Goal: Information Seeking & Learning: Learn about a topic

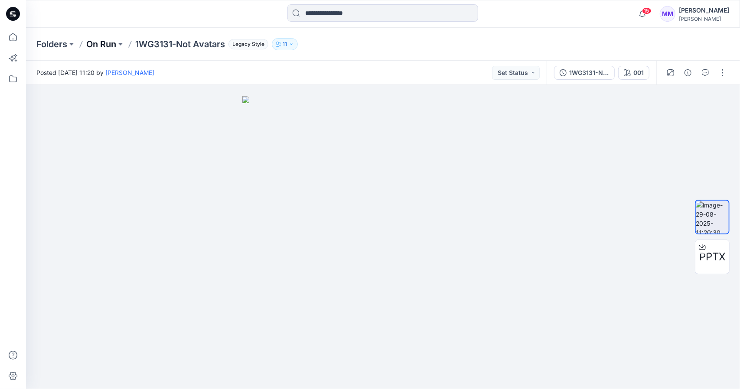
click at [99, 44] on p "On Run" at bounding box center [101, 44] width 30 height 12
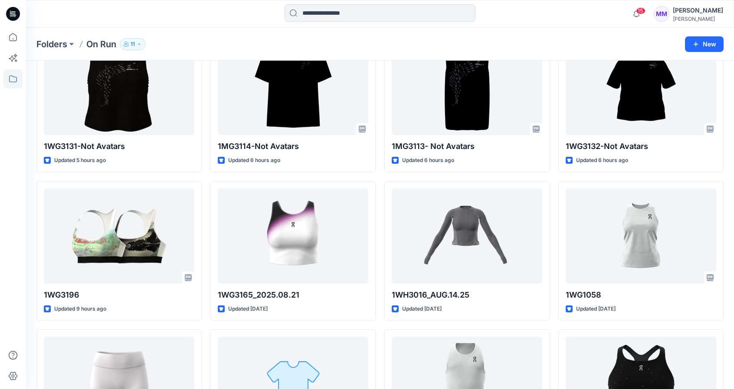
scroll to position [67, 0]
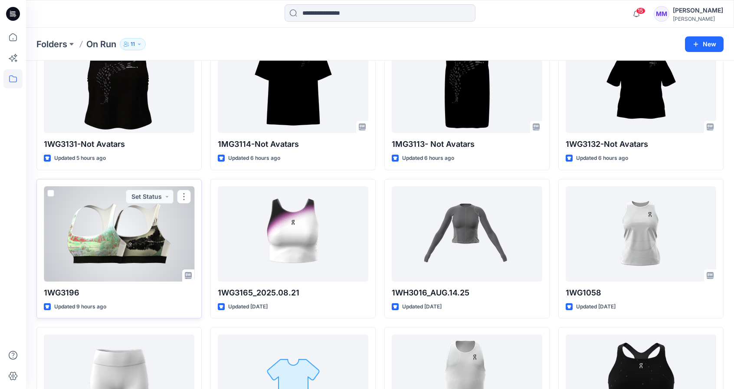
click at [131, 218] on div at bounding box center [119, 233] width 150 height 95
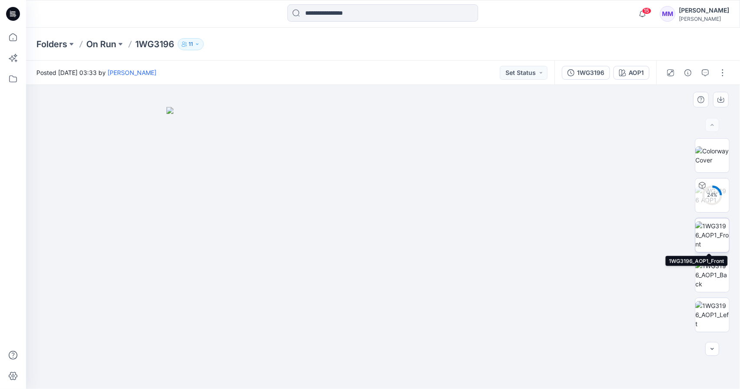
click at [717, 235] on img at bounding box center [713, 235] width 34 height 27
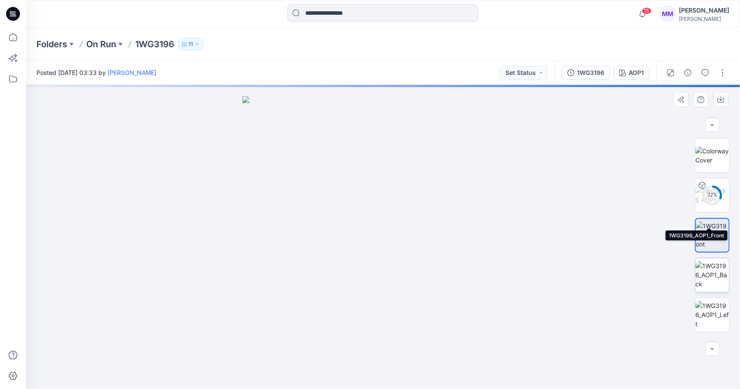
scroll to position [75, 0]
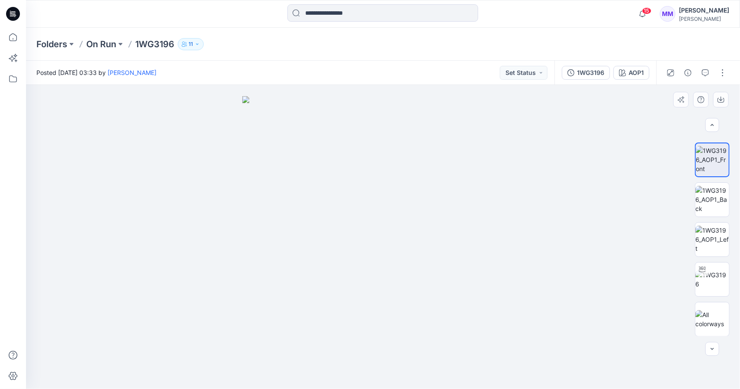
drag, startPoint x: 397, startPoint y: 180, endPoint x: 357, endPoint y: 190, distance: 40.8
click at [357, 190] on img at bounding box center [383, 242] width 282 height 293
click at [716, 273] on img at bounding box center [713, 280] width 34 height 18
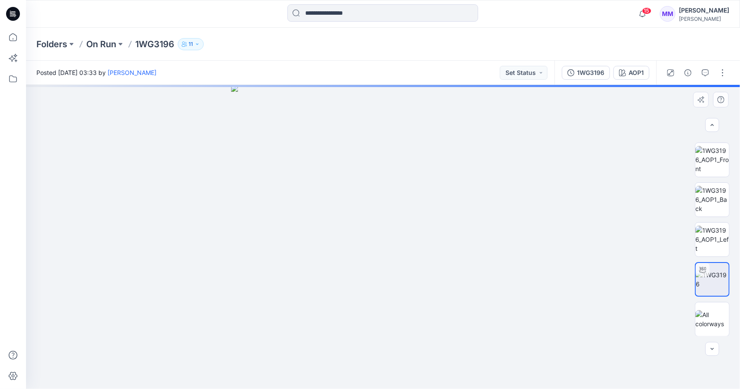
drag, startPoint x: 414, startPoint y: 191, endPoint x: 256, endPoint y: 192, distance: 157.8
click at [252, 193] on div at bounding box center [383, 237] width 714 height 304
drag, startPoint x: 381, startPoint y: 194, endPoint x: 537, endPoint y: 205, distance: 156.5
click at [537, 205] on div at bounding box center [383, 237] width 714 height 304
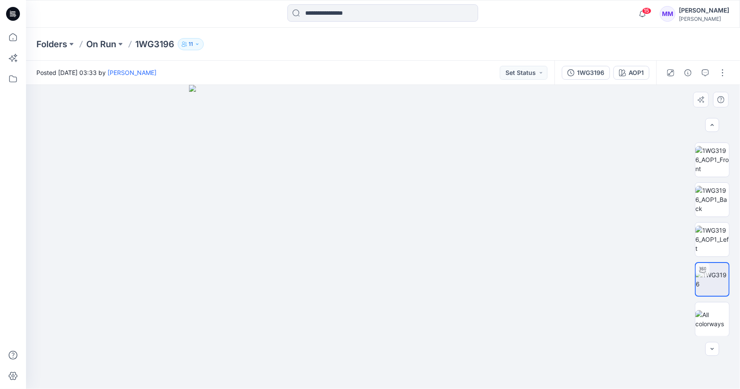
drag, startPoint x: 407, startPoint y: 180, endPoint x: 406, endPoint y: 244, distance: 64.2
click at [405, 258] on img at bounding box center [383, 237] width 388 height 304
drag, startPoint x: 457, startPoint y: 228, endPoint x: 417, endPoint y: 230, distance: 40.0
click at [417, 230] on img at bounding box center [383, 237] width 388 height 304
drag, startPoint x: 574, startPoint y: 225, endPoint x: 534, endPoint y: 226, distance: 40.3
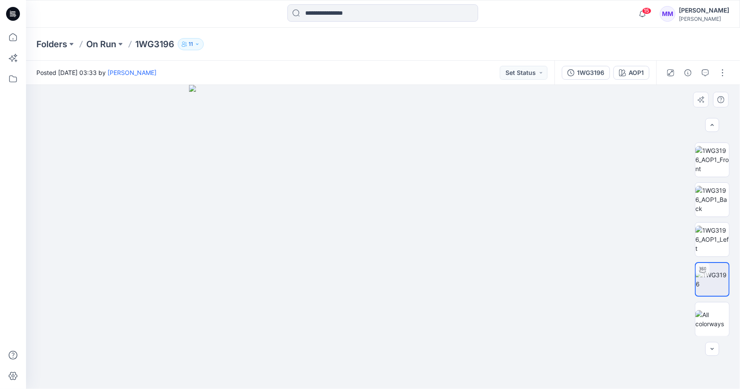
click at [534, 226] on div at bounding box center [383, 237] width 714 height 304
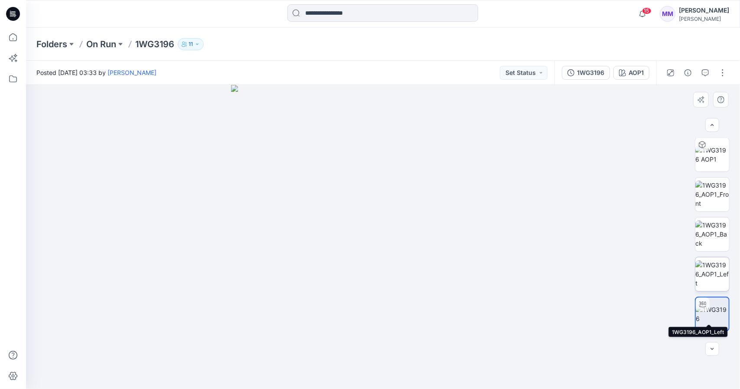
scroll to position [0, 0]
click at [720, 151] on img at bounding box center [713, 156] width 34 height 18
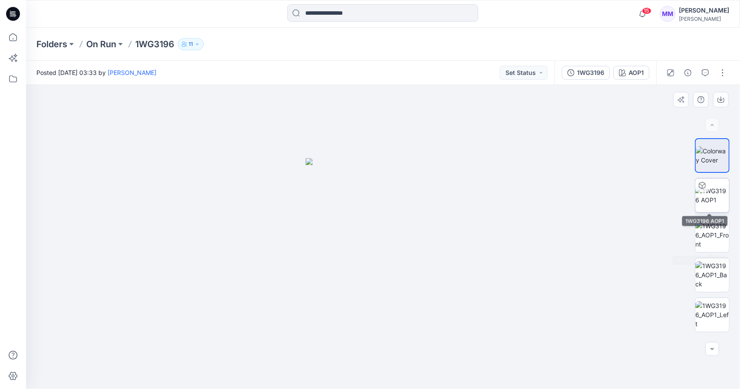
click at [716, 191] on img at bounding box center [713, 195] width 34 height 18
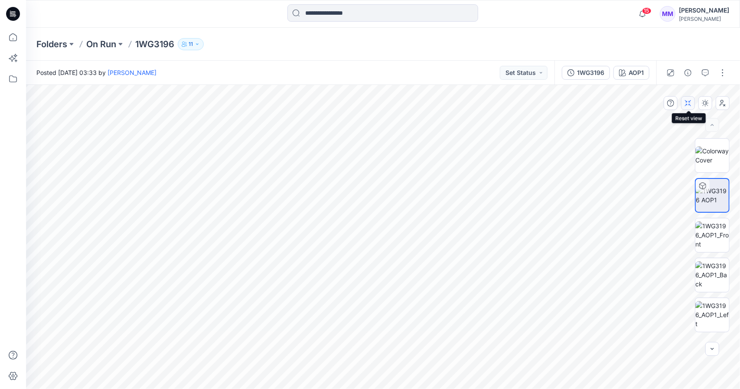
click at [694, 100] on button "button" at bounding box center [688, 103] width 14 height 14
click at [691, 103] on icon "button" at bounding box center [688, 103] width 7 height 7
click at [673, 71] on icon "button" at bounding box center [671, 72] width 4 height 4
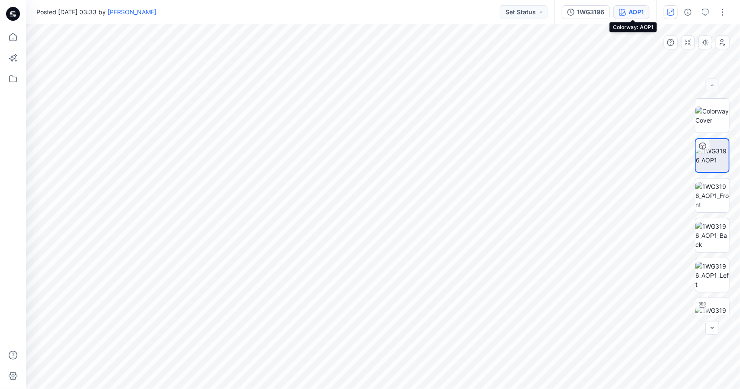
click at [641, 9] on div "AOP1" at bounding box center [636, 12] width 15 height 10
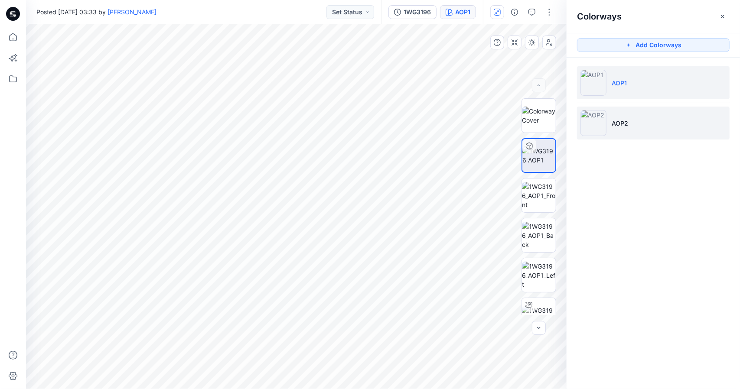
click at [629, 115] on li "AOP2" at bounding box center [653, 123] width 153 height 33
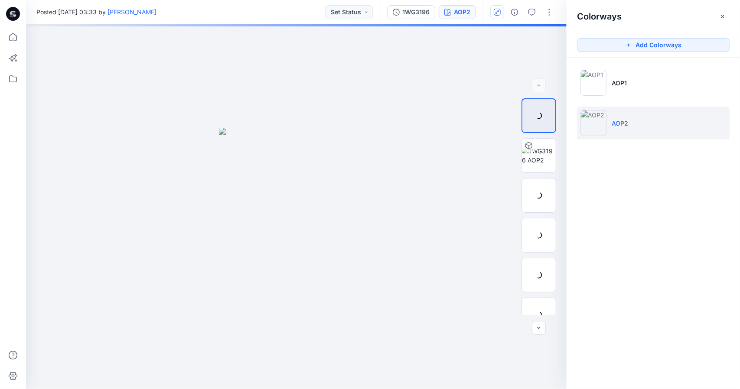
click at [650, 120] on li "AOP2" at bounding box center [653, 123] width 153 height 33
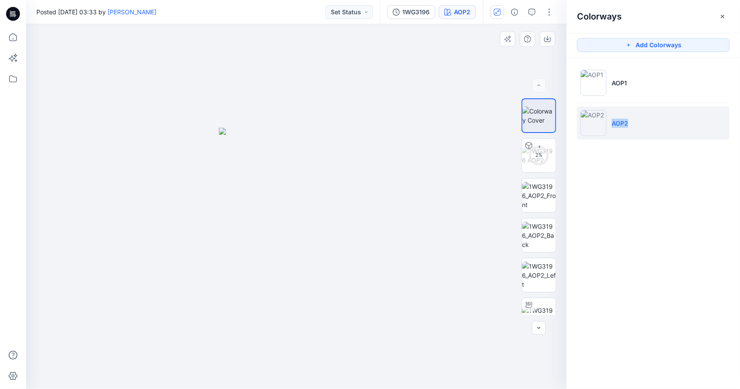
drag, startPoint x: 337, startPoint y: 252, endPoint x: 371, endPoint y: 249, distance: 34.0
drag, startPoint x: 304, startPoint y: 236, endPoint x: 374, endPoint y: 246, distance: 71.3
click at [374, 246] on div at bounding box center [296, 206] width 541 height 365
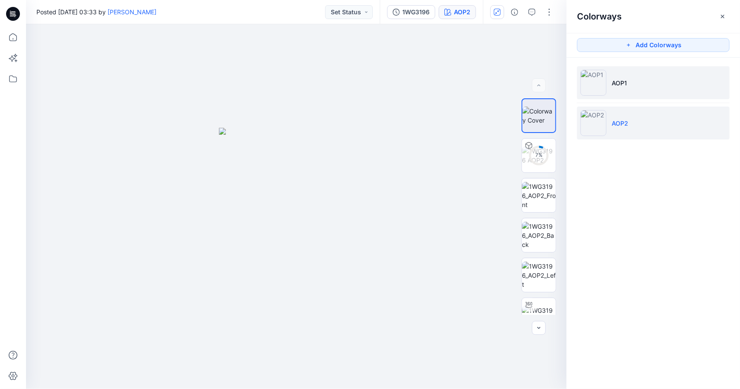
click at [654, 80] on li "AOP1" at bounding box center [653, 82] width 153 height 33
click at [647, 113] on li "AOP2" at bounding box center [653, 123] width 153 height 33
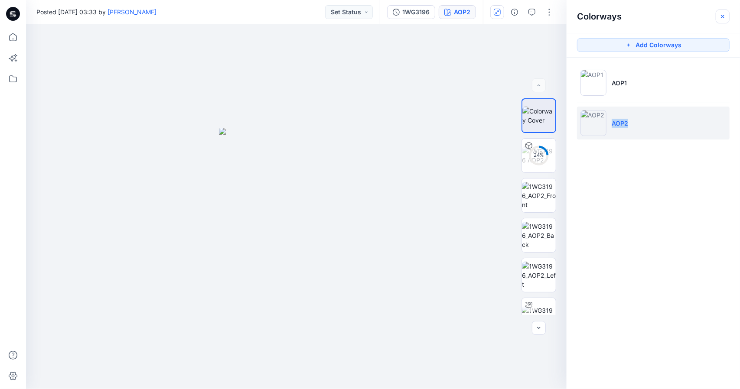
click at [726, 16] on icon "button" at bounding box center [722, 16] width 7 height 7
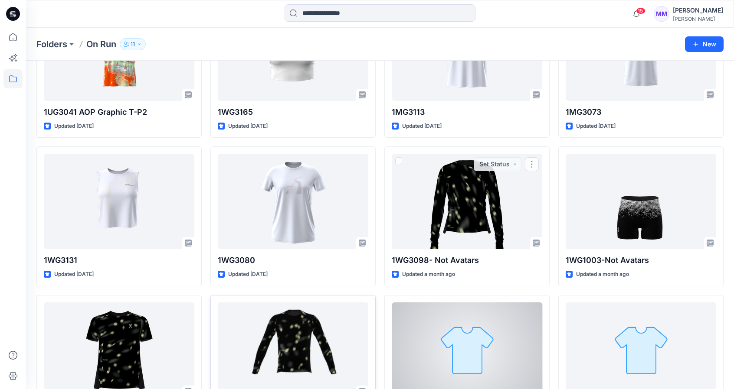
scroll to position [607, 0]
